Goal: Navigation & Orientation: Find specific page/section

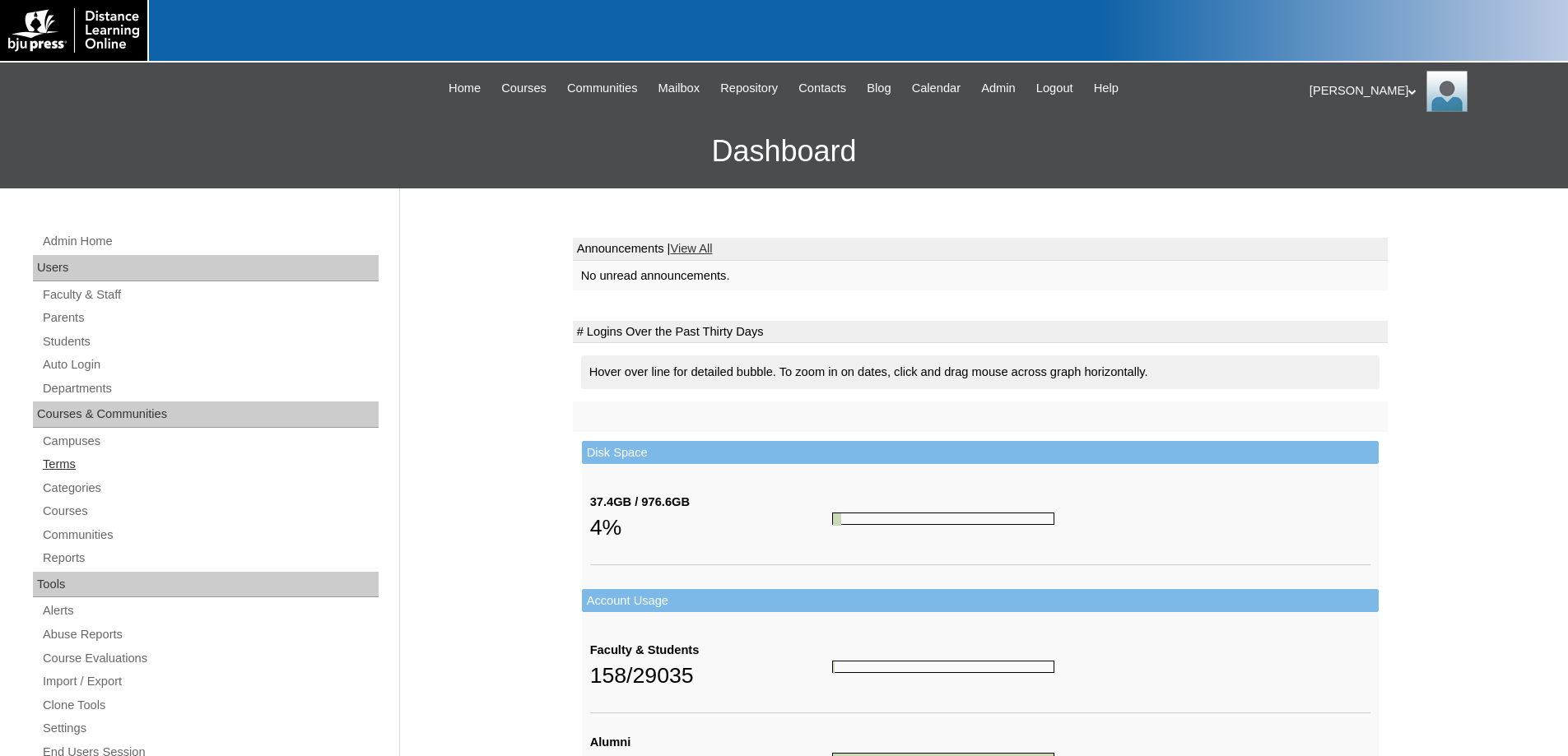
click at [47, 468] on link "Terms" at bounding box center [210, 464] width 338 height 21
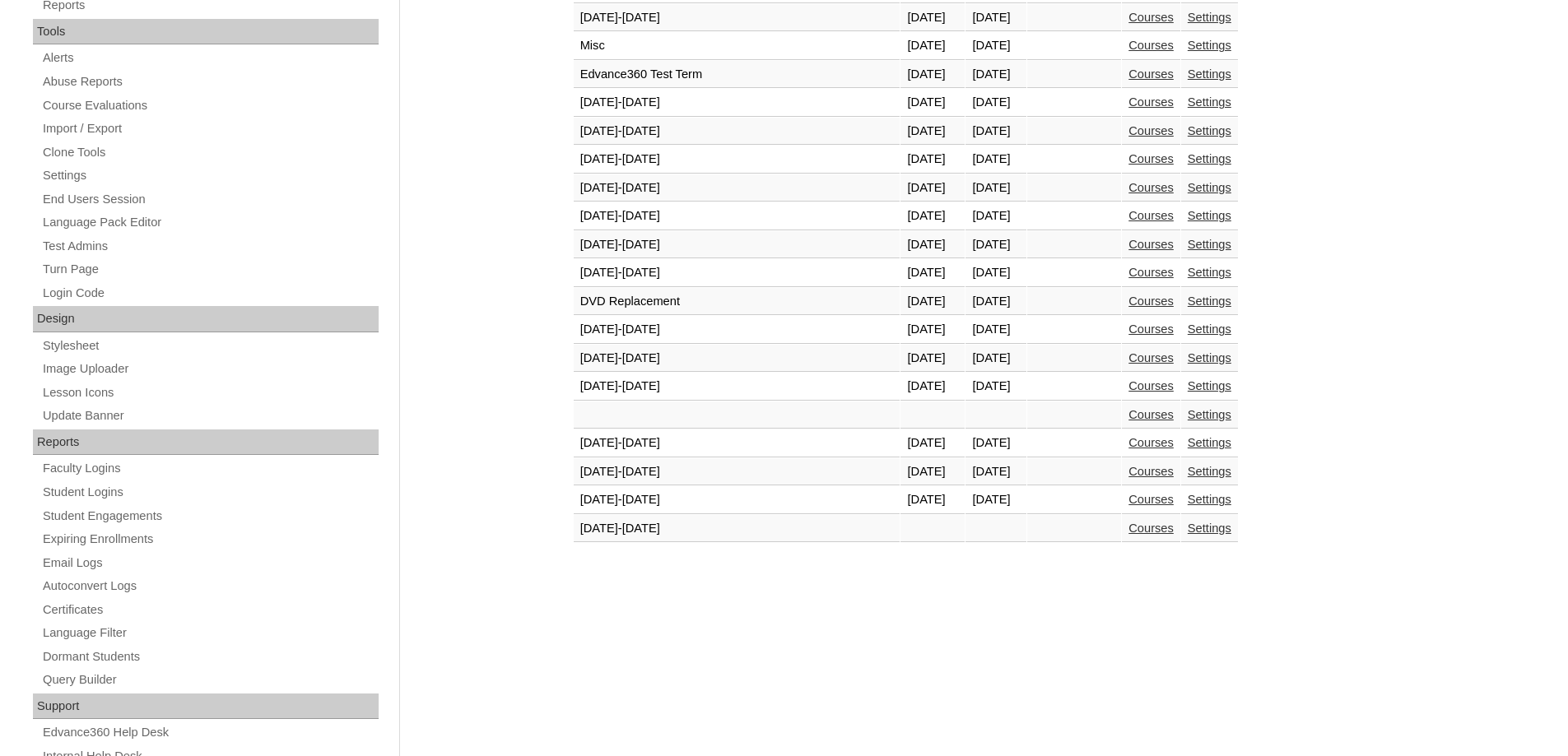
scroll to position [607, 0]
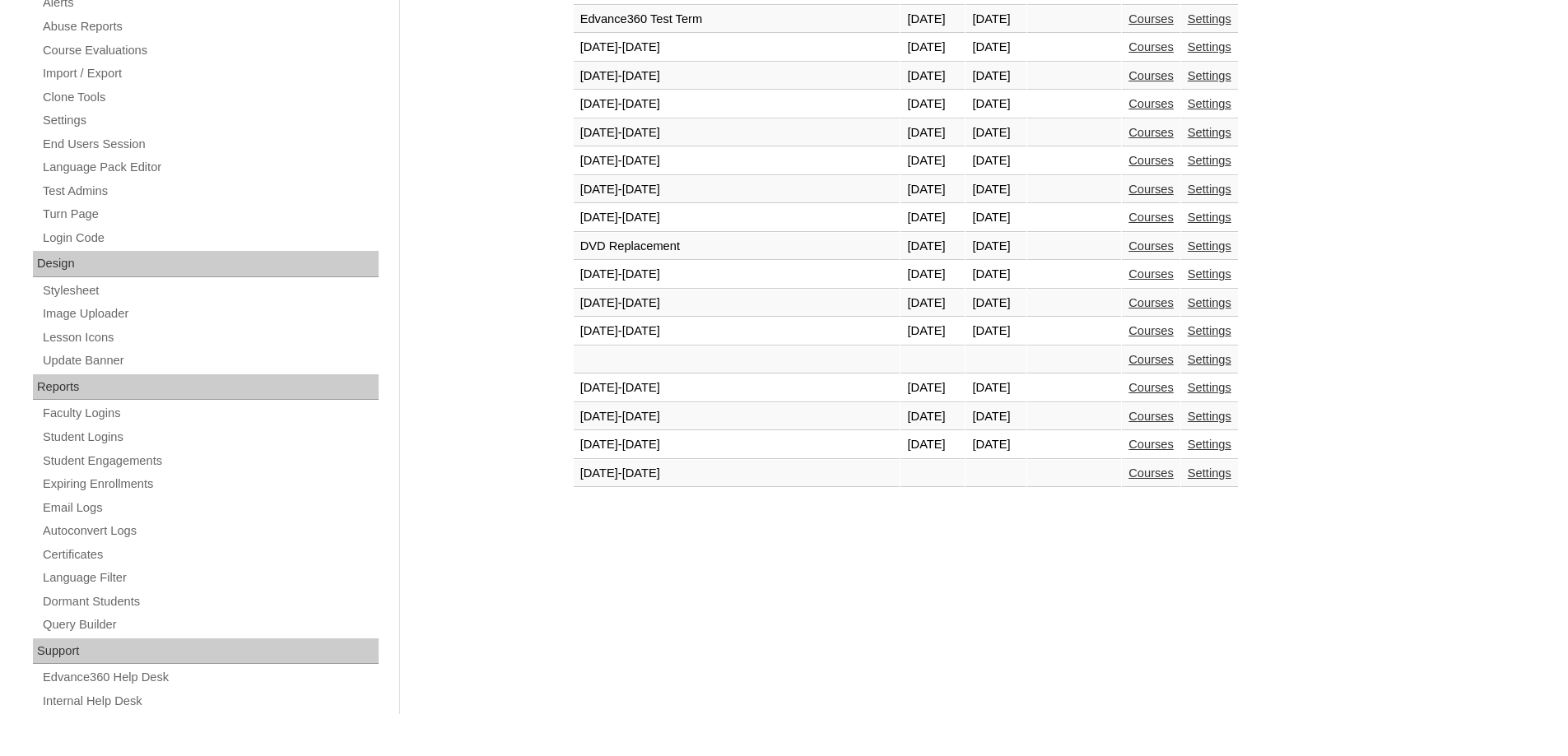
click at [1128, 440] on link "Courses" at bounding box center [1151, 444] width 45 height 13
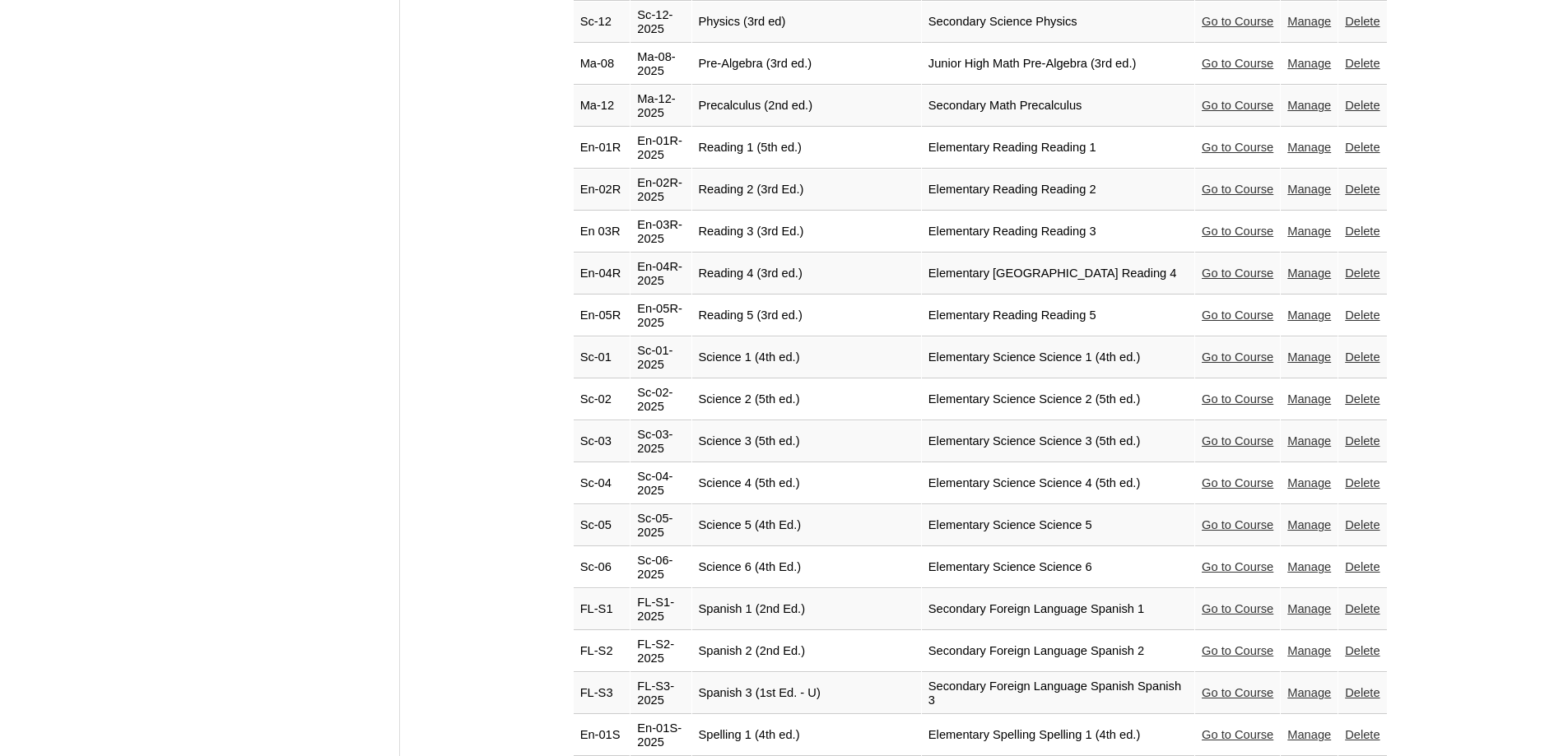
scroll to position [3290, 0]
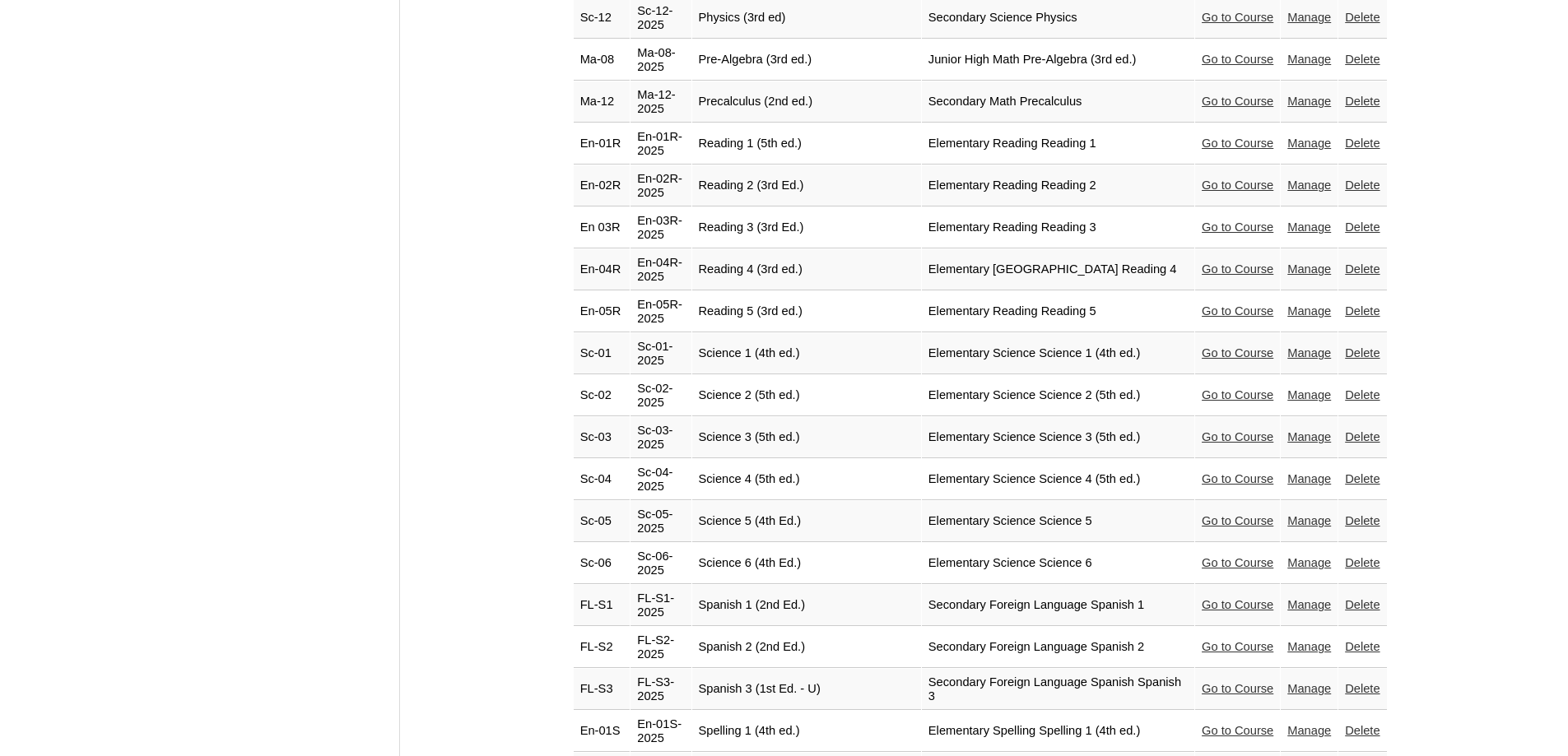
click at [1217, 472] on link "Go to Course" at bounding box center [1237, 478] width 72 height 13
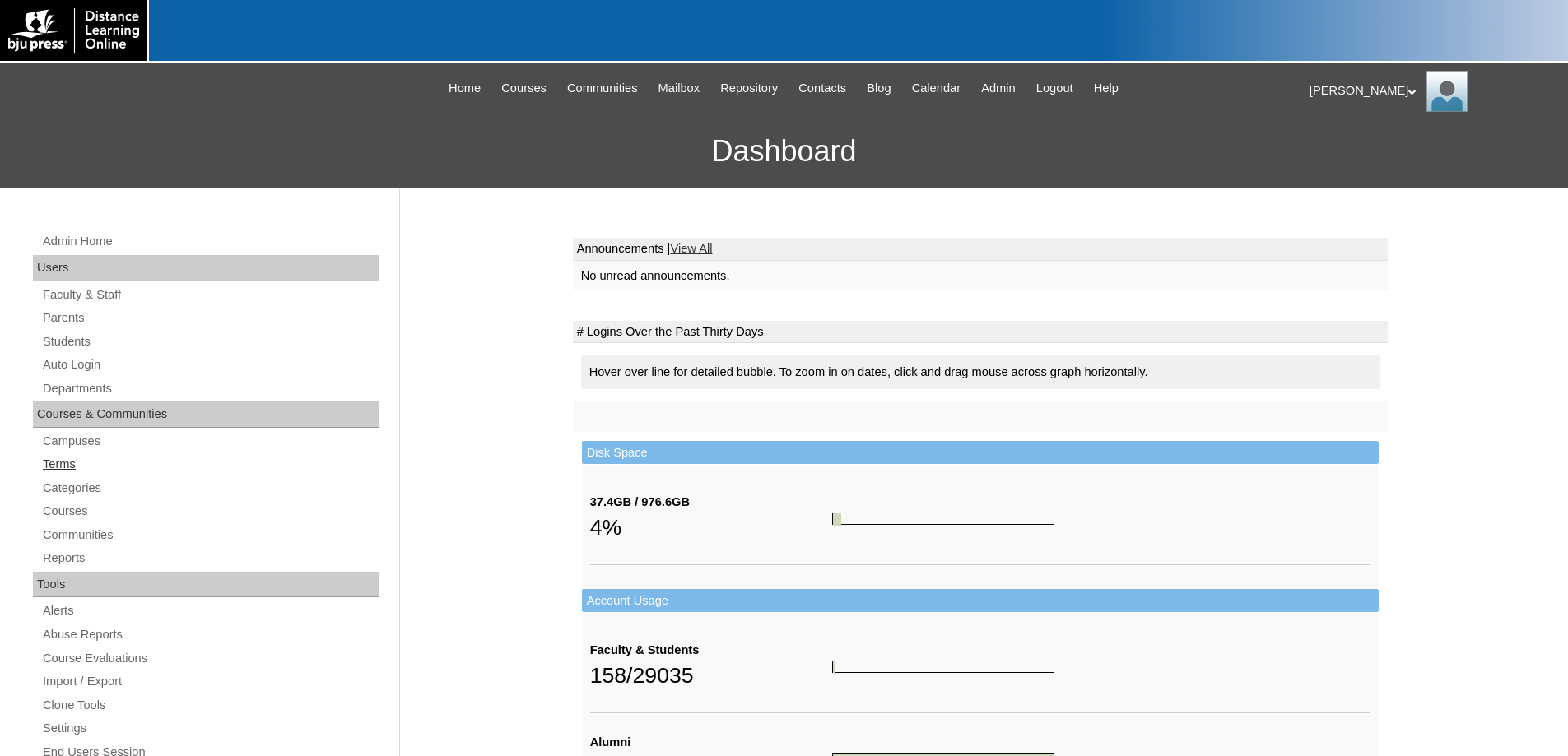
click at [50, 466] on link "Terms" at bounding box center [210, 464] width 338 height 21
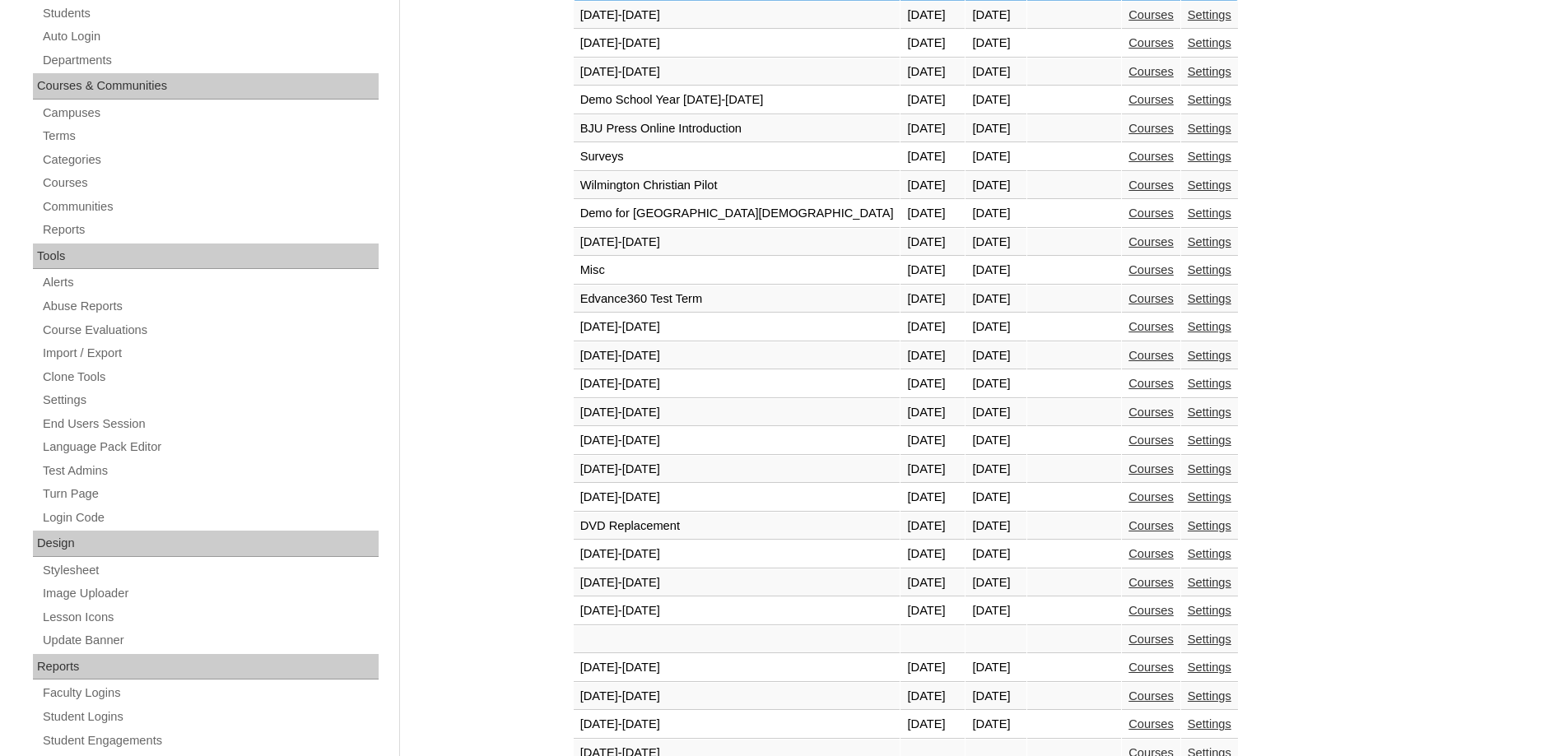
scroll to position [576, 0]
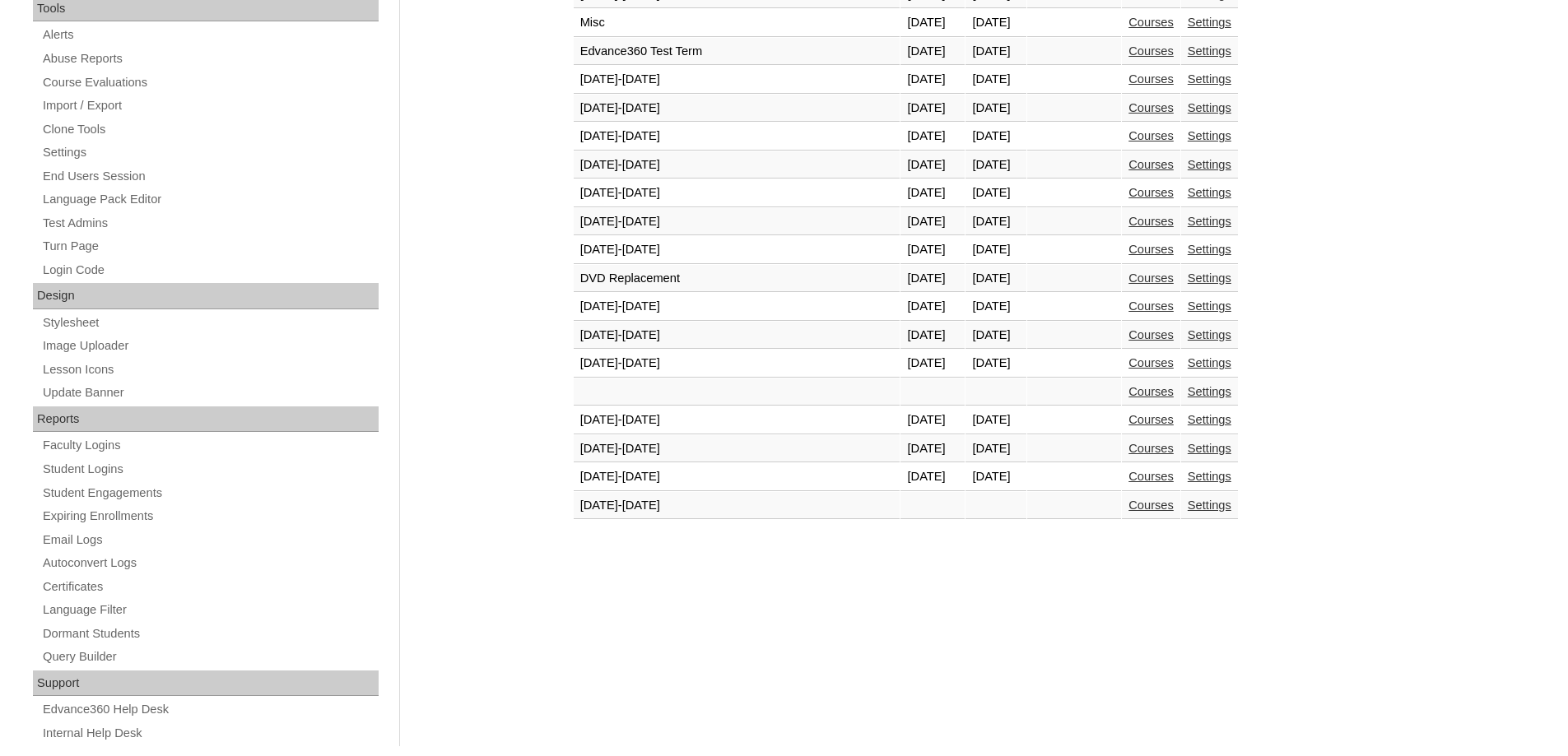
click at [1122, 468] on td "Courses" at bounding box center [1151, 477] width 59 height 28
click at [1128, 479] on link "Courses" at bounding box center [1151, 475] width 45 height 13
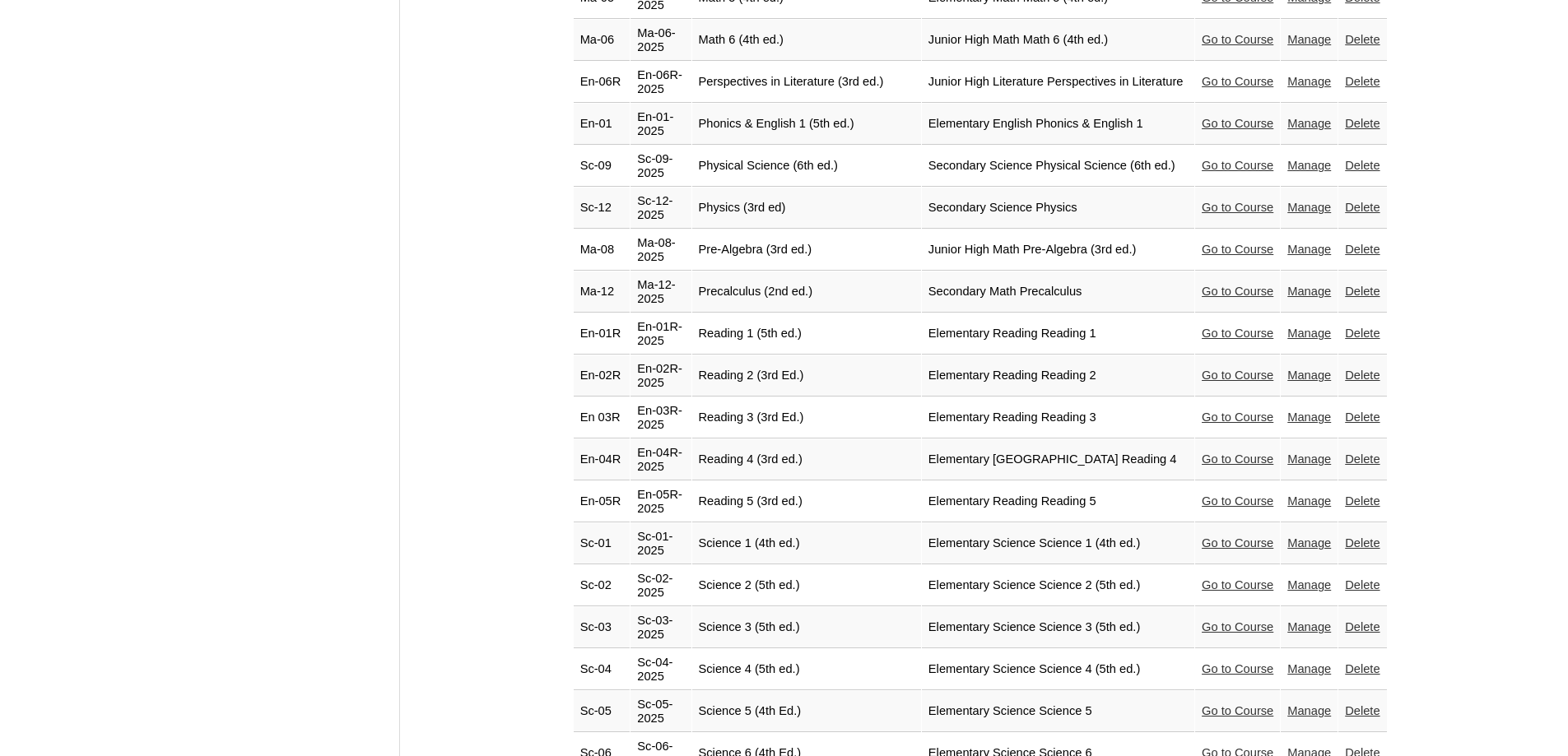
scroll to position [3372, 0]
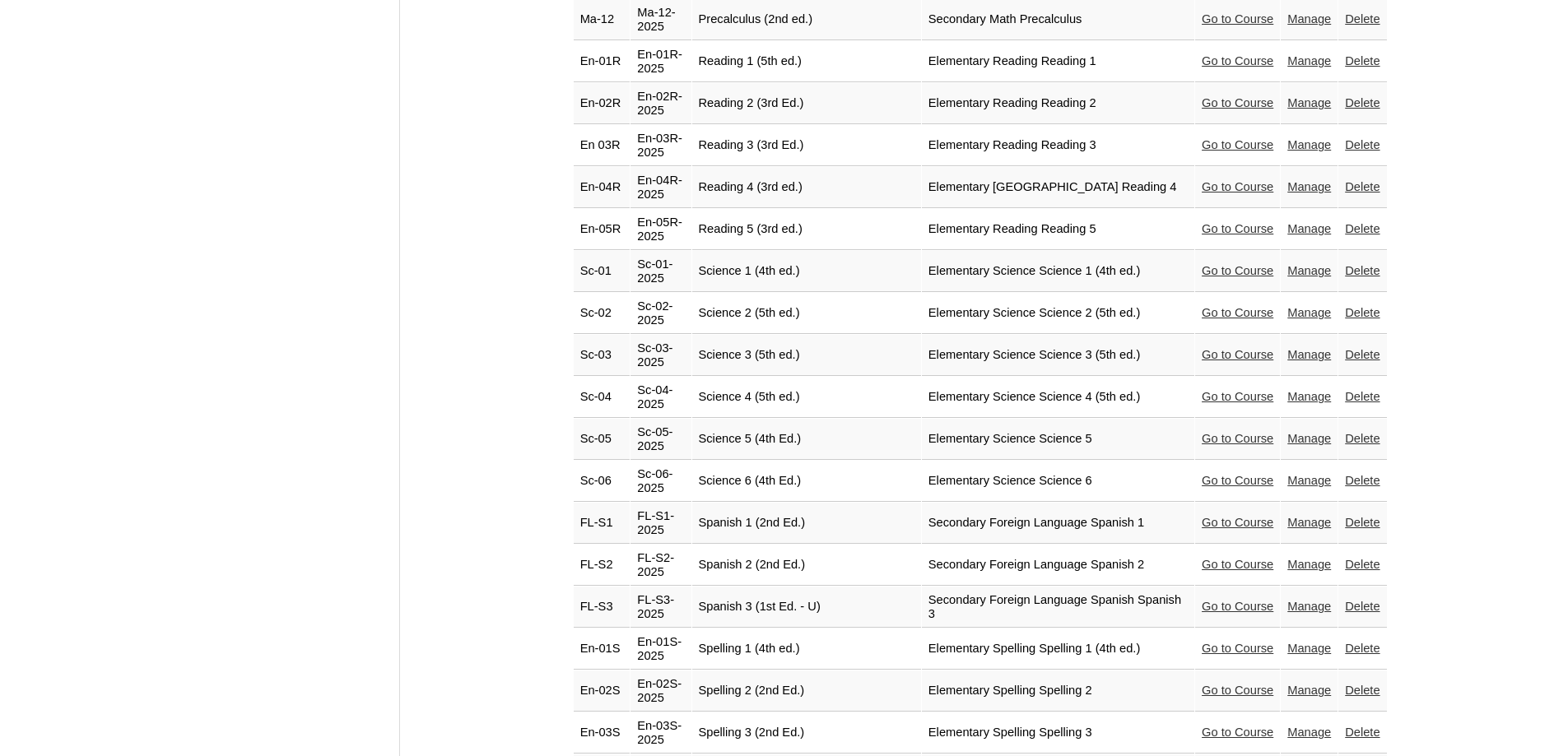
click at [1202, 348] on link "Go to Course" at bounding box center [1237, 354] width 72 height 13
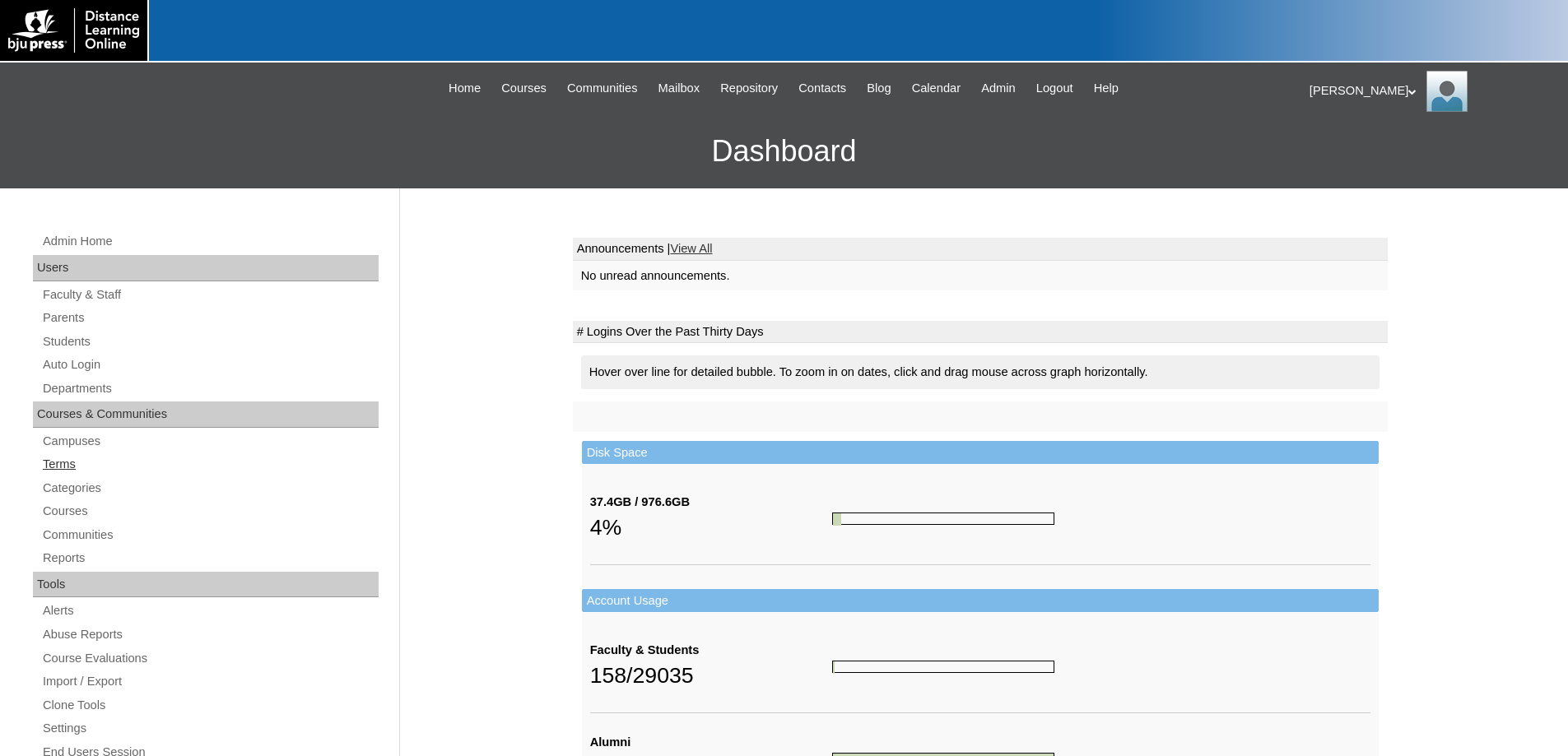
click at [69, 459] on link "Terms" at bounding box center [210, 464] width 338 height 21
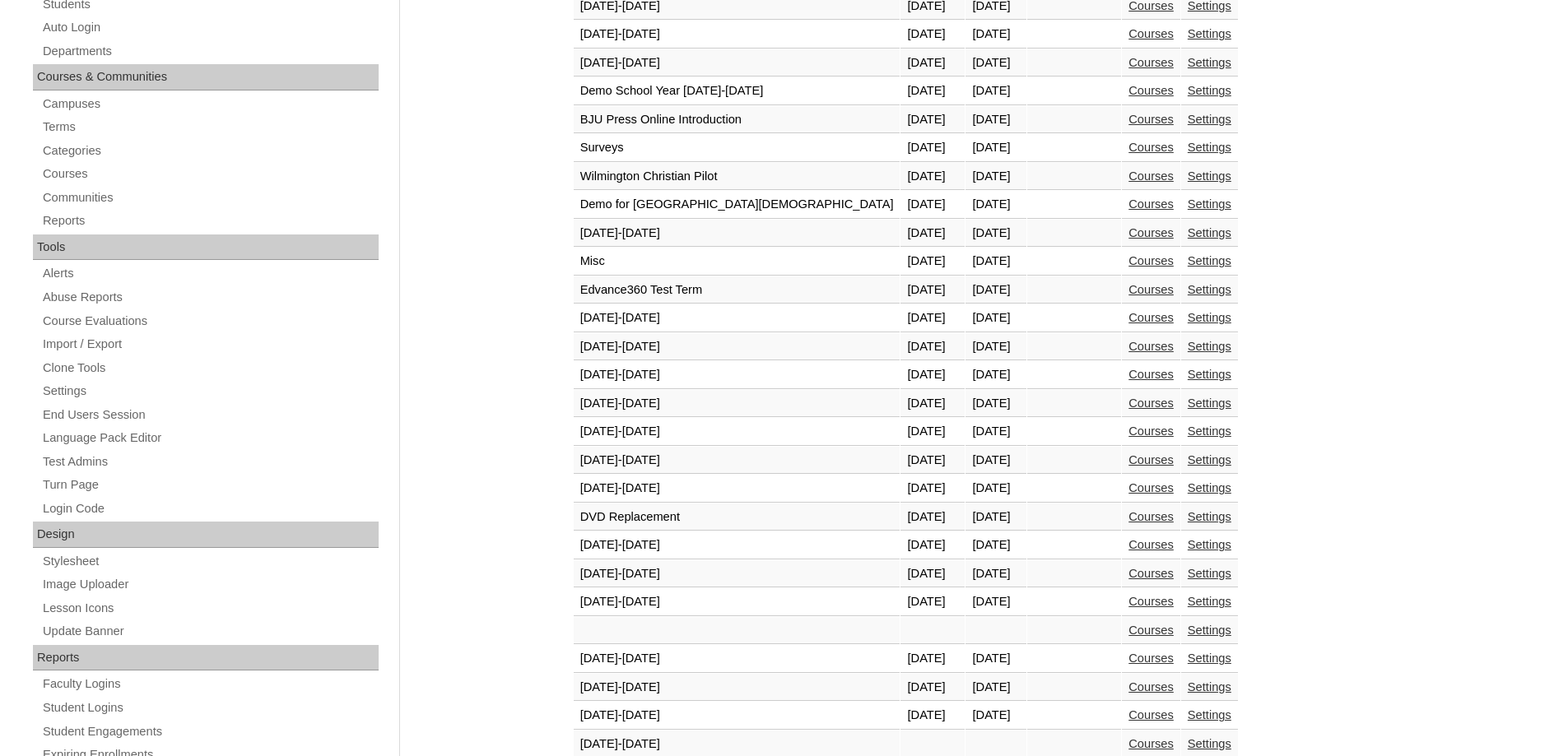
scroll to position [607, 0]
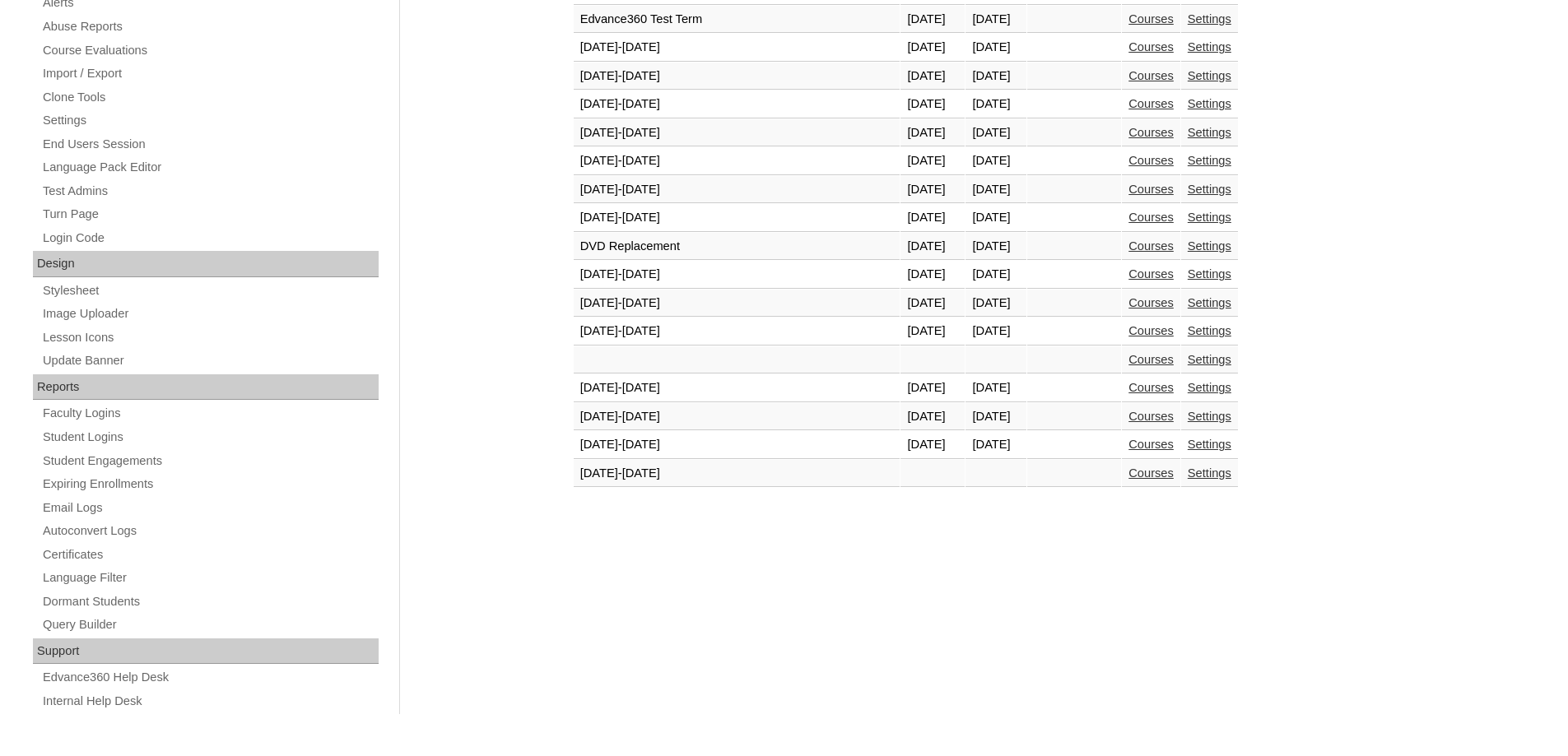
click at [1128, 443] on link "Courses" at bounding box center [1151, 444] width 45 height 13
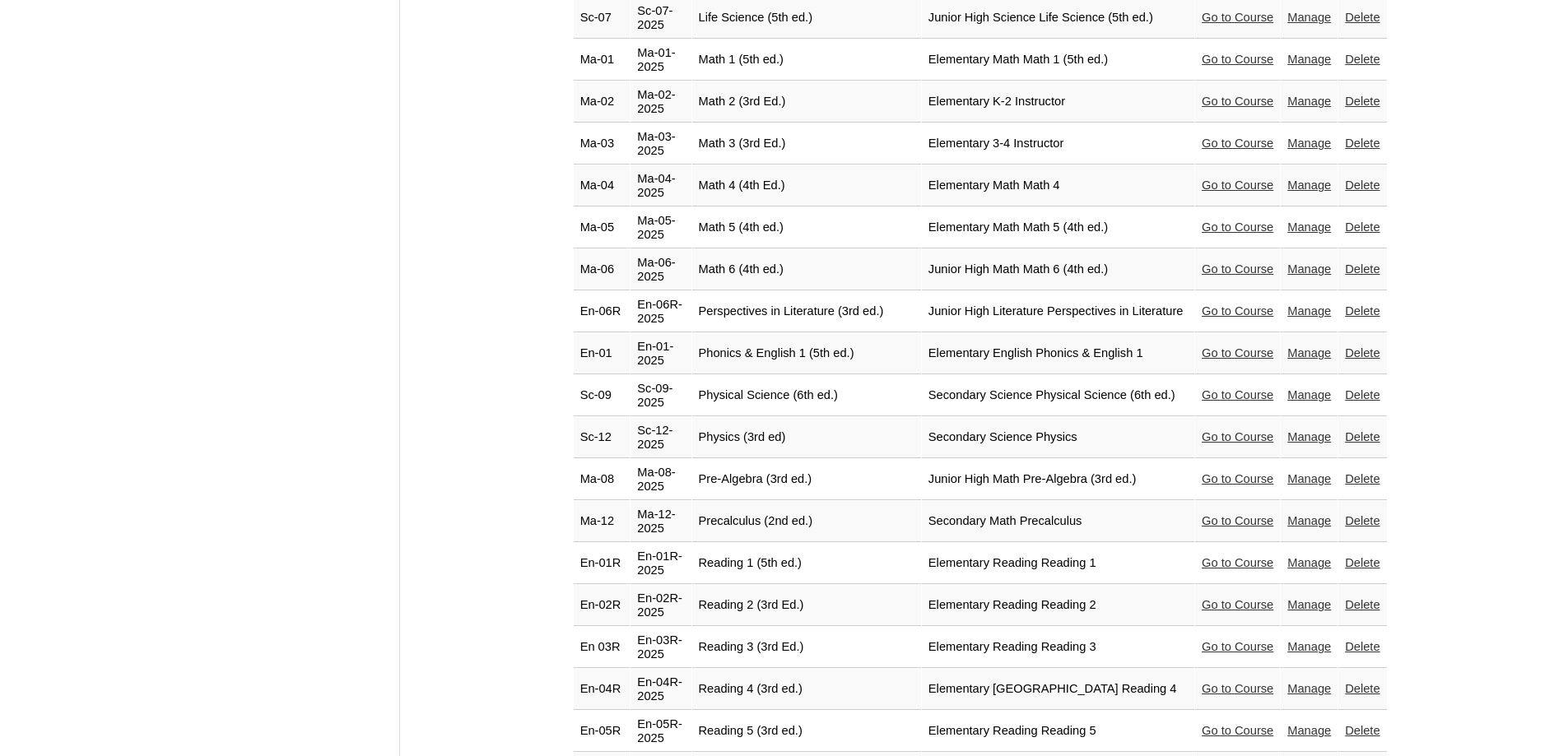
scroll to position [3125, 0]
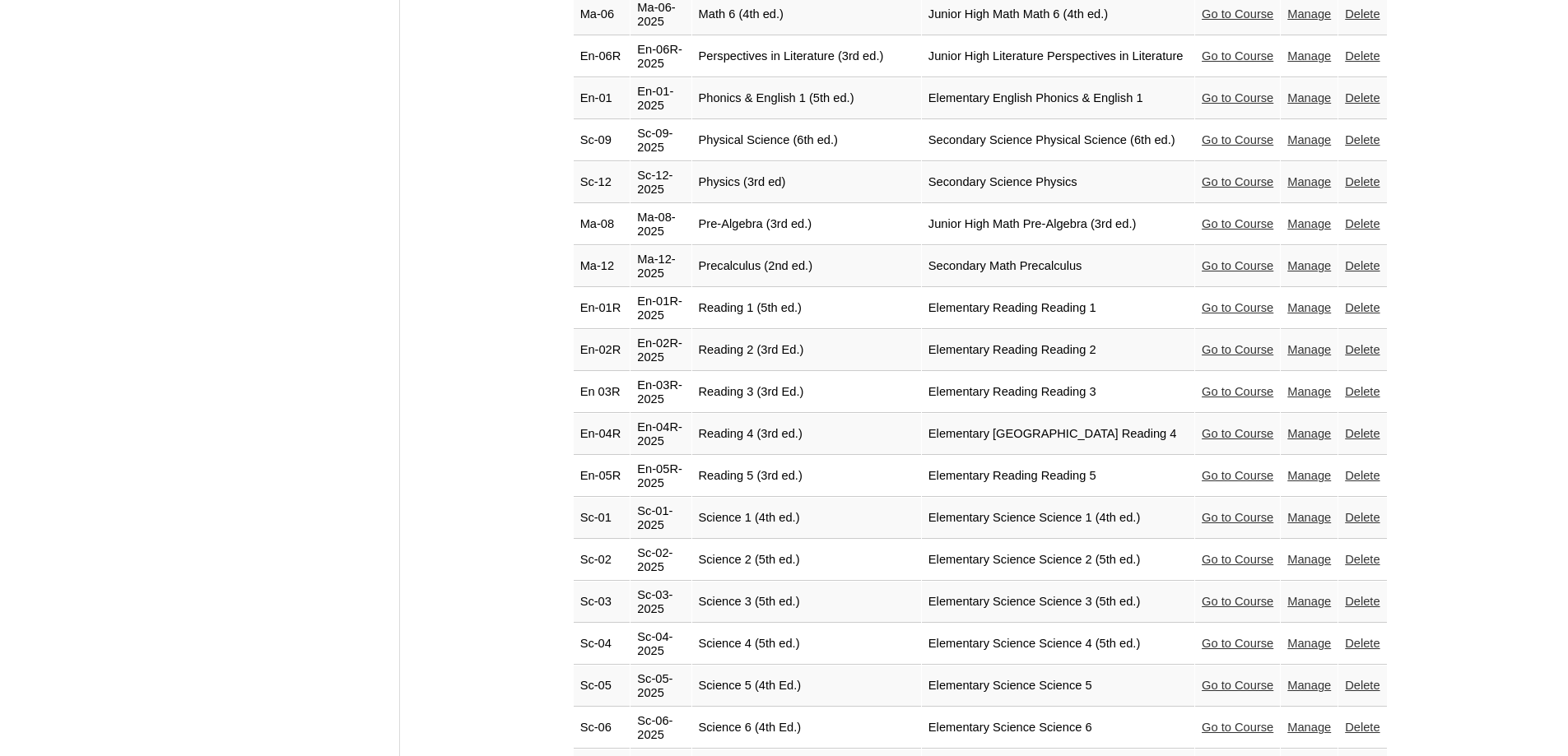
click at [1226, 552] on link "Go to Course" at bounding box center [1237, 558] width 72 height 13
